Goal: Obtain resource: Obtain resource

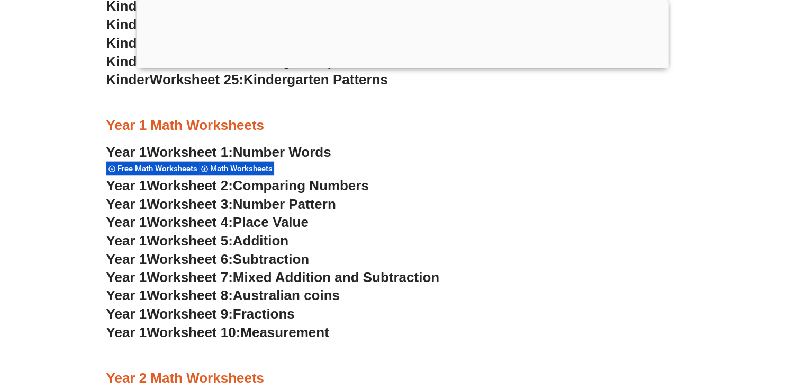
scroll to position [974, 0]
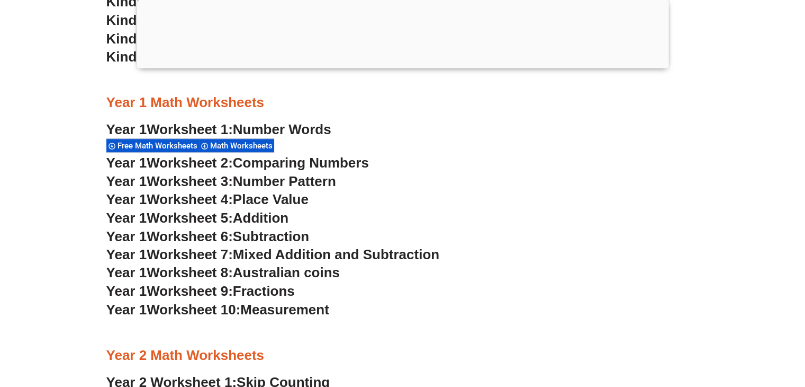
click at [167, 147] on span "Free Math Worksheets" at bounding box center [159, 146] width 83 height 10
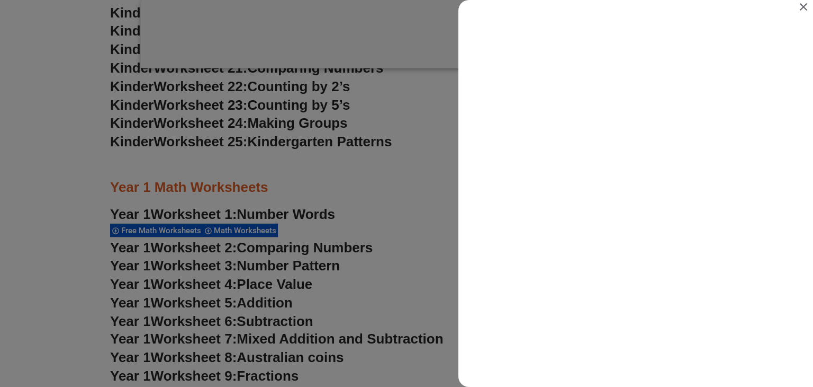
scroll to position [0, 0]
click at [261, 159] on div "Search results for Free Math Worksheets" at bounding box center [406, 193] width 813 height 387
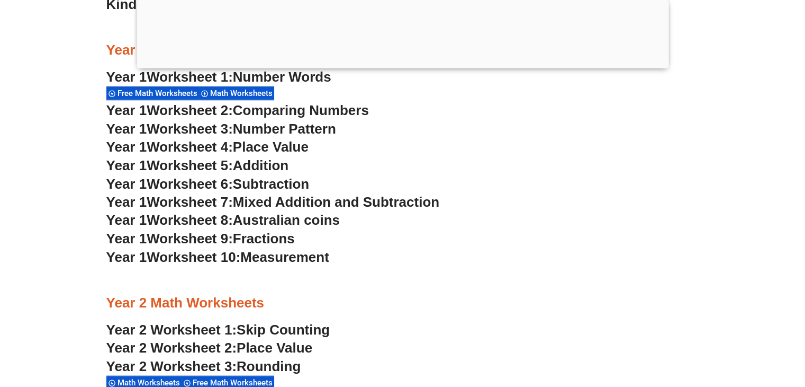
scroll to position [1143, 0]
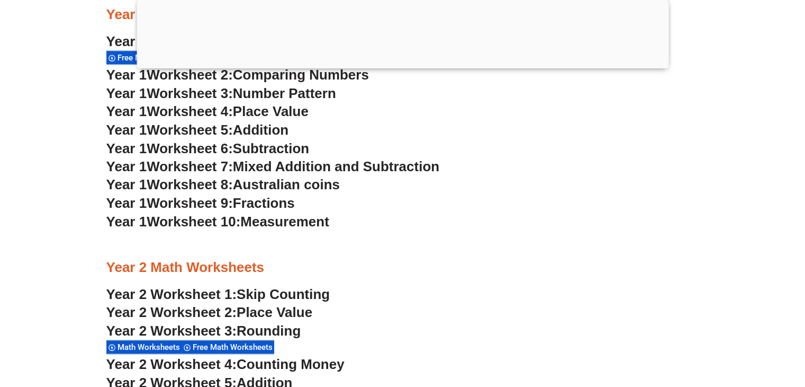
click at [300, 150] on span "Subtraction" at bounding box center [271, 148] width 76 height 16
click at [369, 166] on span "Mixed Addition and Subtraction" at bounding box center [336, 166] width 207 height 16
click at [115, 247] on div at bounding box center [402, 244] width 593 height 26
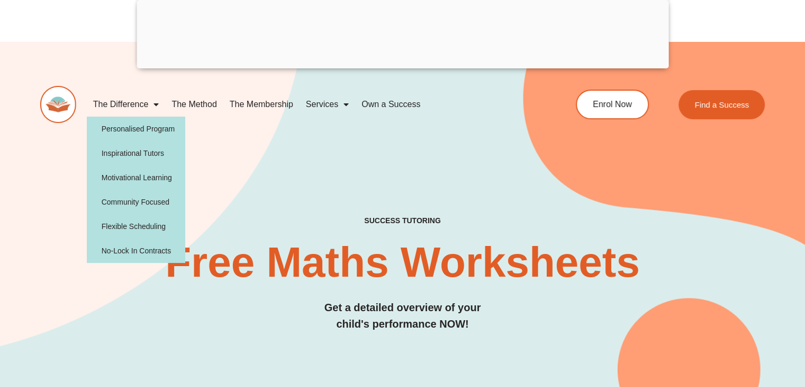
click at [148, 102] on link "The Difference" at bounding box center [126, 104] width 79 height 24
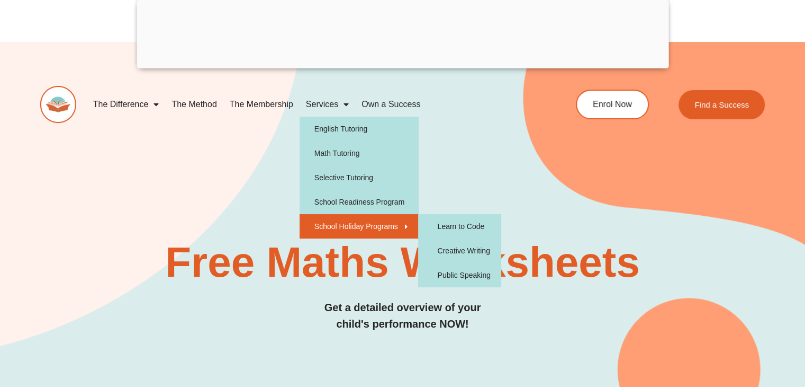
click at [359, 234] on link "School Holiday Programs" at bounding box center [359, 226] width 119 height 24
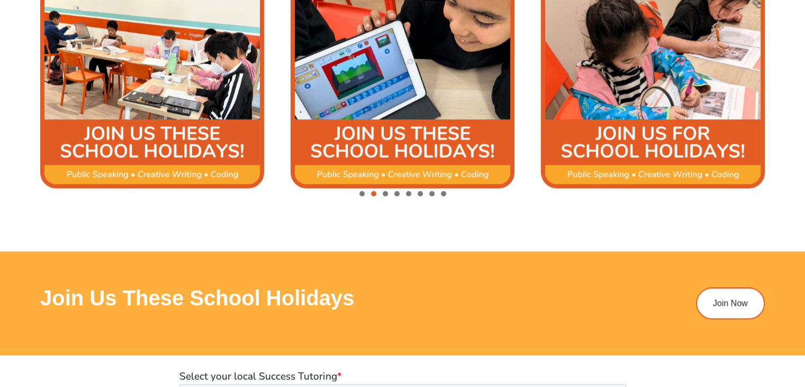
scroll to position [1376, 0]
